Goal: Task Accomplishment & Management: Use online tool/utility

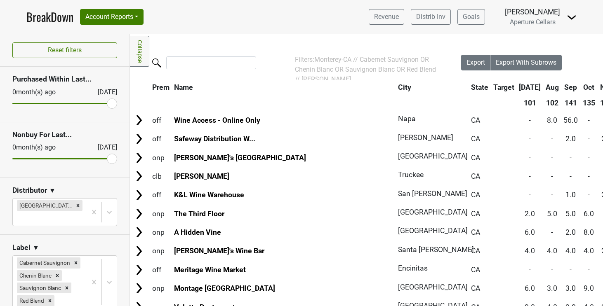
scroll to position [2731, 392]
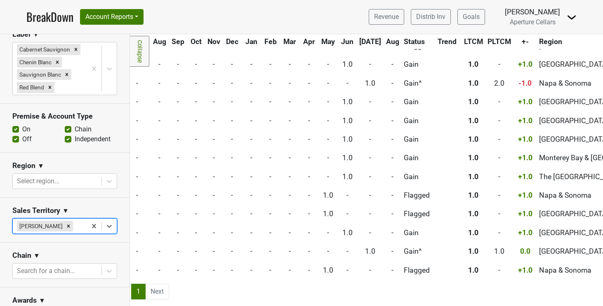
click at [45, 22] on link "BreakDown" at bounding box center [49, 16] width 47 height 17
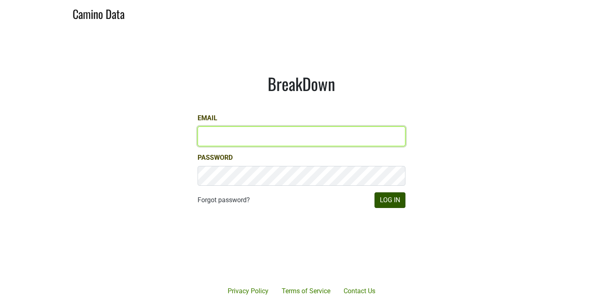
type input "cclarke@aperture-cellars.com"
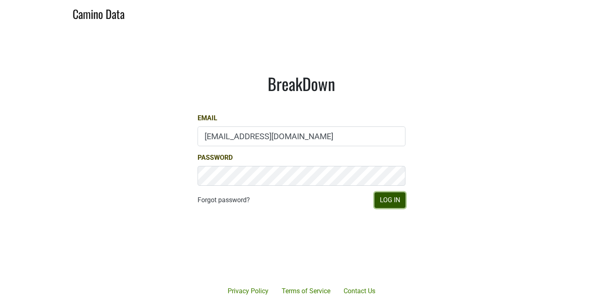
click at [391, 202] on button "Log In" at bounding box center [389, 201] width 31 height 16
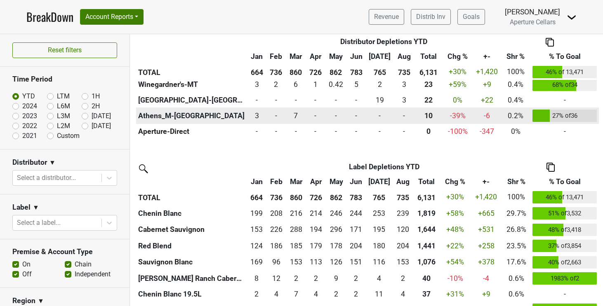
scroll to position [508, 0]
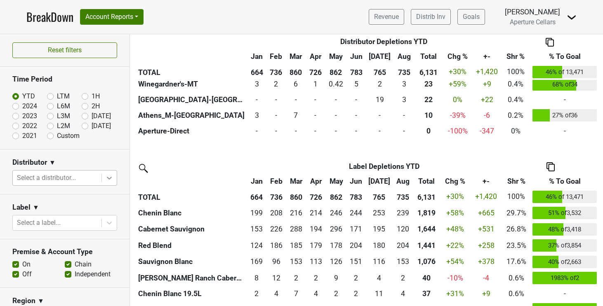
click at [113, 180] on icon at bounding box center [109, 178] width 8 height 8
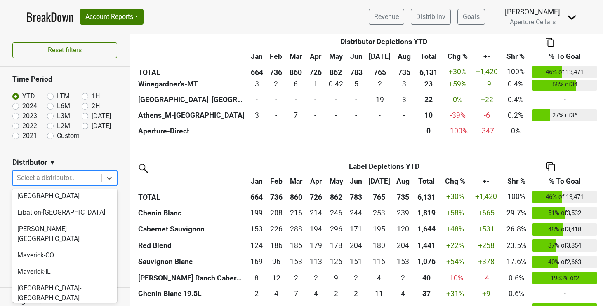
scroll to position [201, 0]
click at [80, 280] on div "[GEOGRAPHIC_DATA]-[GEOGRAPHIC_DATA]" at bounding box center [64, 293] width 105 height 26
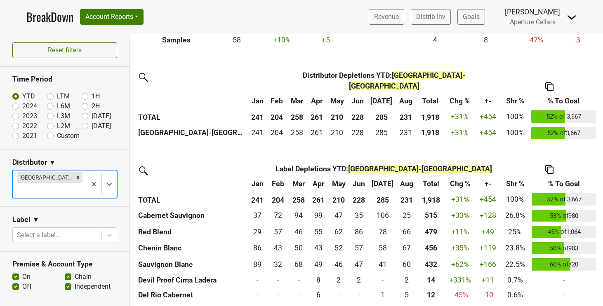
scroll to position [177, 0]
